Goal: Transaction & Acquisition: Purchase product/service

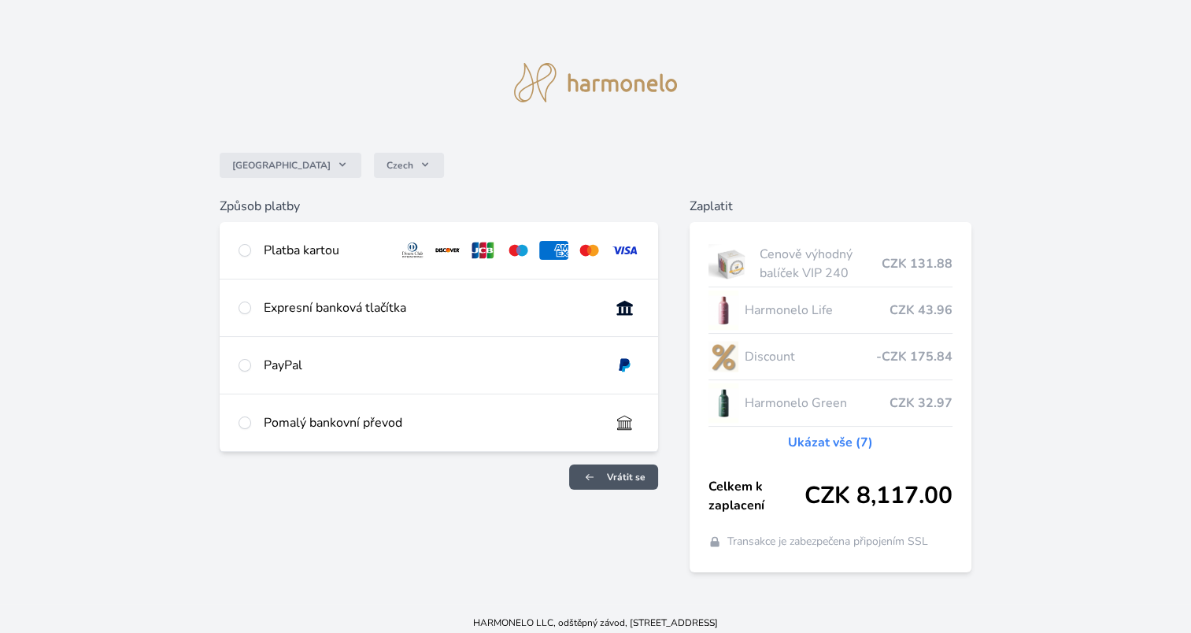
click at [604, 472] on link "Vrátit se" at bounding box center [613, 476] width 89 height 25
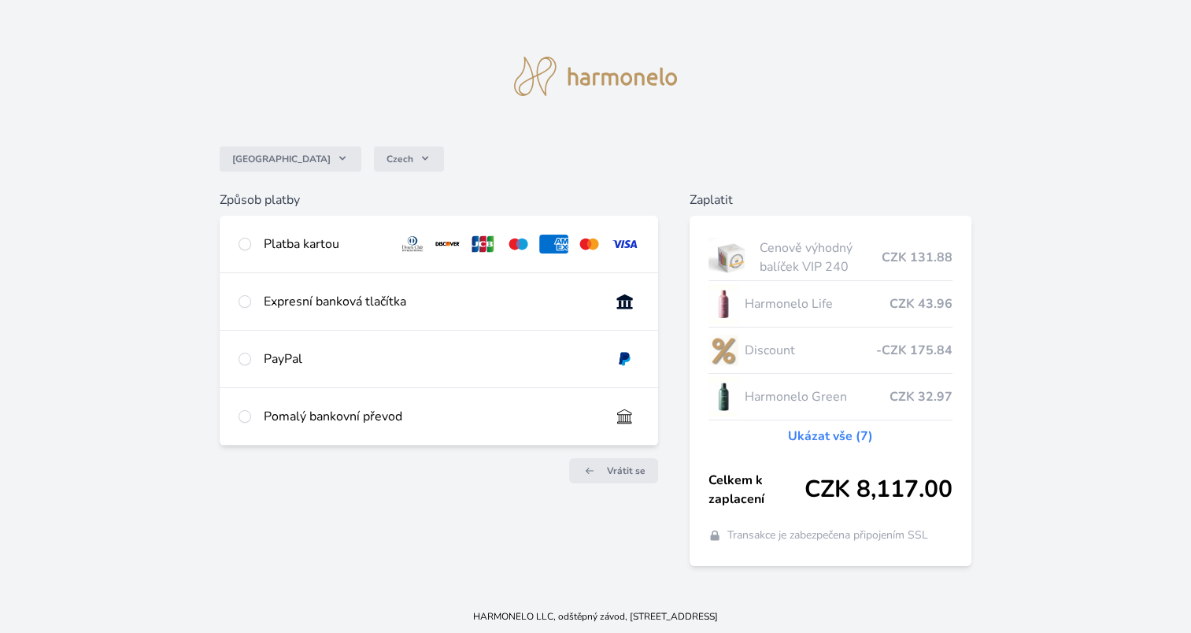
scroll to position [8, 0]
click at [626, 466] on span "Vrátit se" at bounding box center [626, 469] width 39 height 13
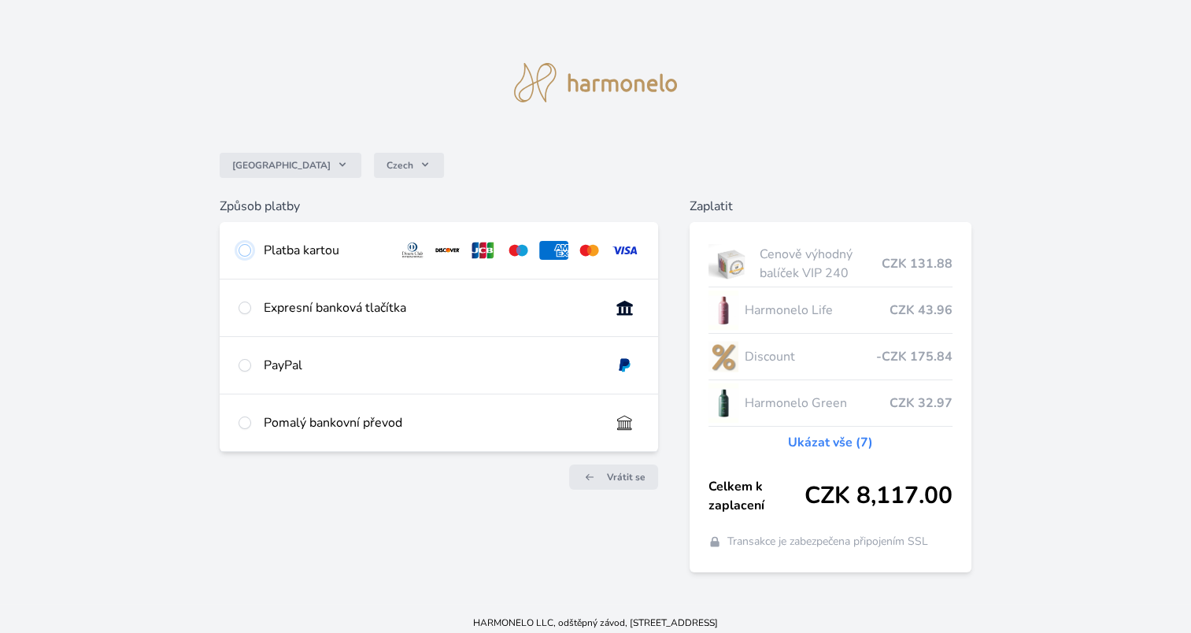
click at [250, 248] on input "radio" at bounding box center [244, 250] width 13 height 13
radio input "true"
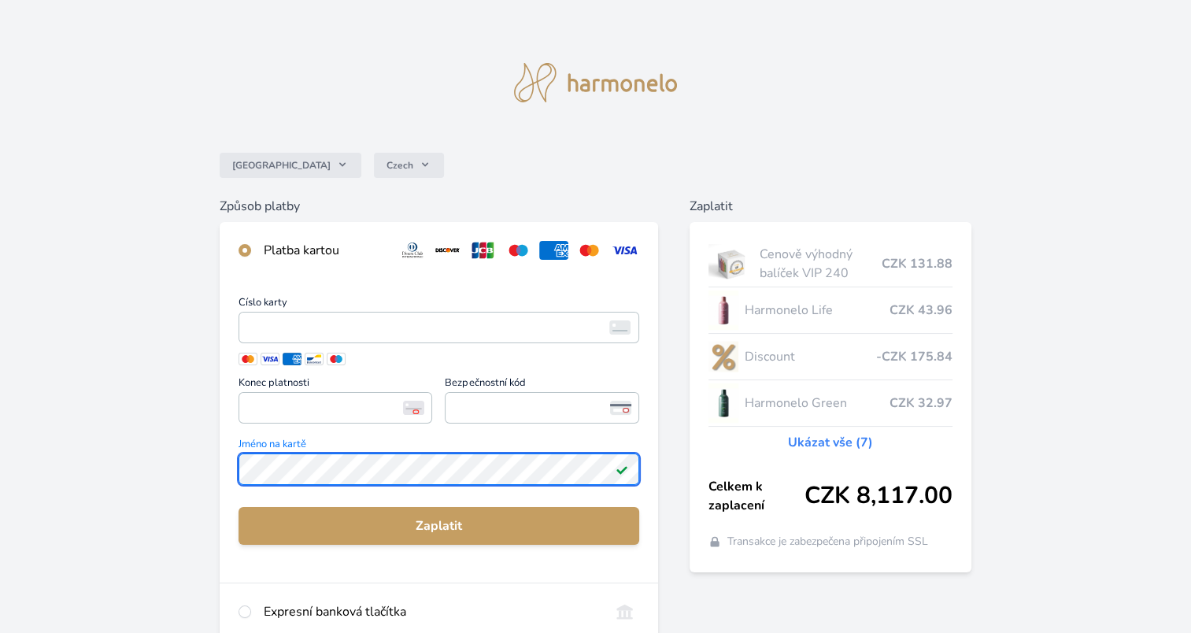
click at [198, 453] on div "Česko Czech Způsob platby Platba kartou Číslo karty <p>Your browser does not su…" at bounding box center [595, 418] width 1191 height 837
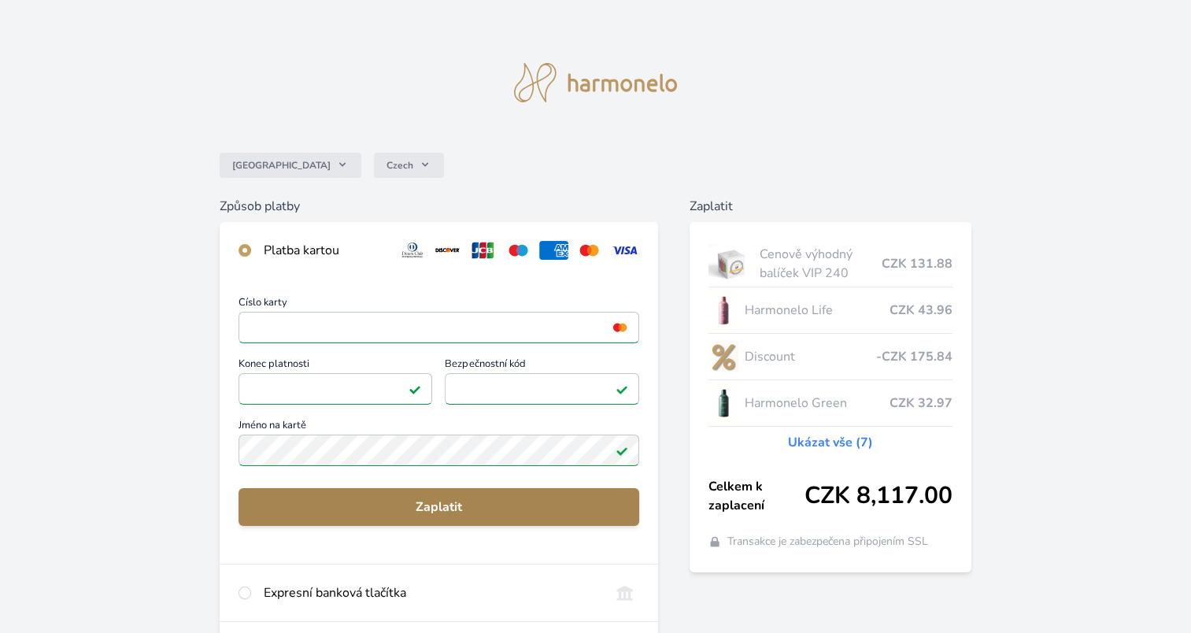
click at [450, 508] on span "Zaplatit" at bounding box center [438, 506] width 375 height 19
